Goal: Go to known website: Access a specific website the user already knows

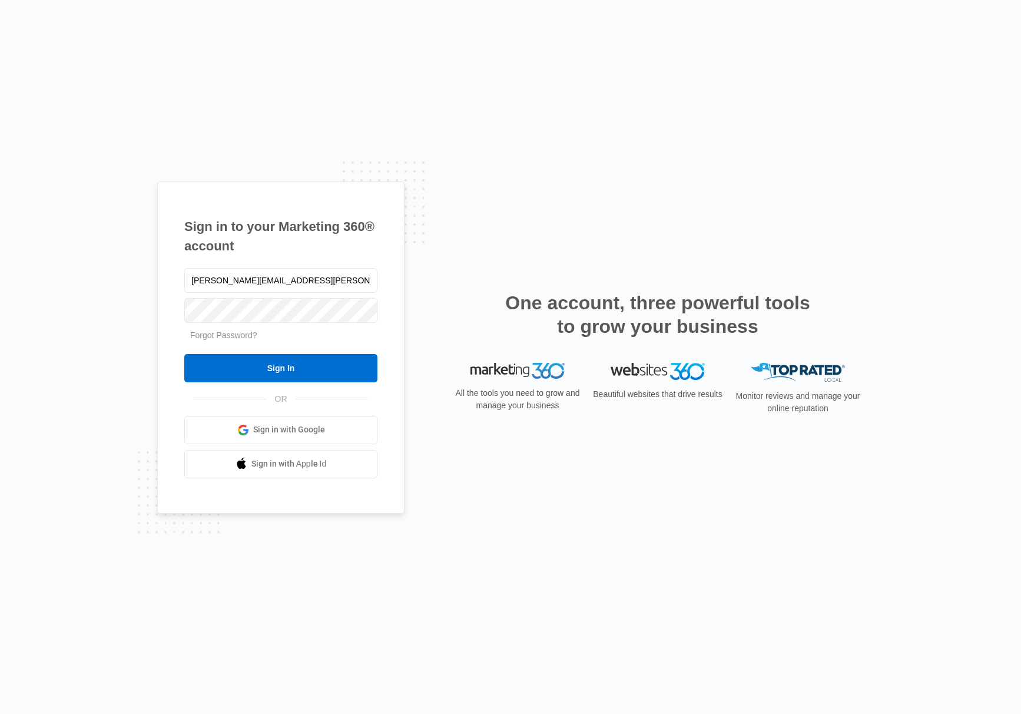
type input "[PERSON_NAME][EMAIL_ADDRESS][PERSON_NAME][DOMAIN_NAME]"
click at [184, 354] on input "Sign In" at bounding box center [280, 368] width 193 height 28
type input "[PERSON_NAME][EMAIL_ADDRESS][PERSON_NAME][DOMAIN_NAME]"
click at [184, 354] on input "Sign In" at bounding box center [280, 368] width 193 height 28
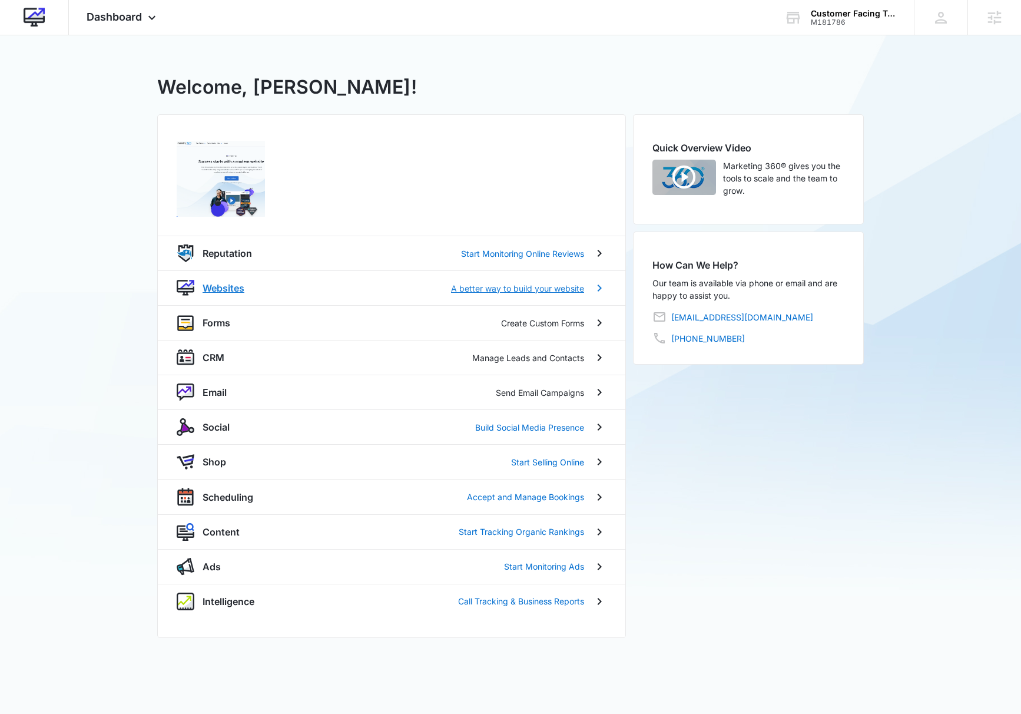
click at [215, 286] on p "Websites" at bounding box center [224, 288] width 42 height 14
